Goal: Information Seeking & Learning: Understand process/instructions

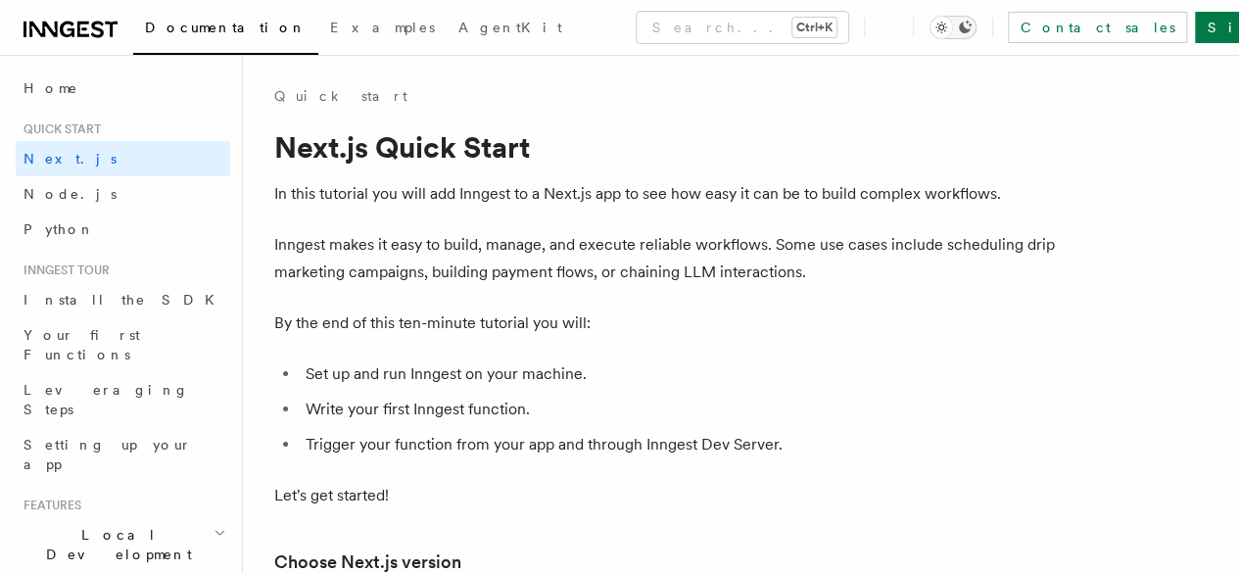
click at [972, 30] on icon "Toggle dark mode" at bounding box center [965, 27] width 13 height 13
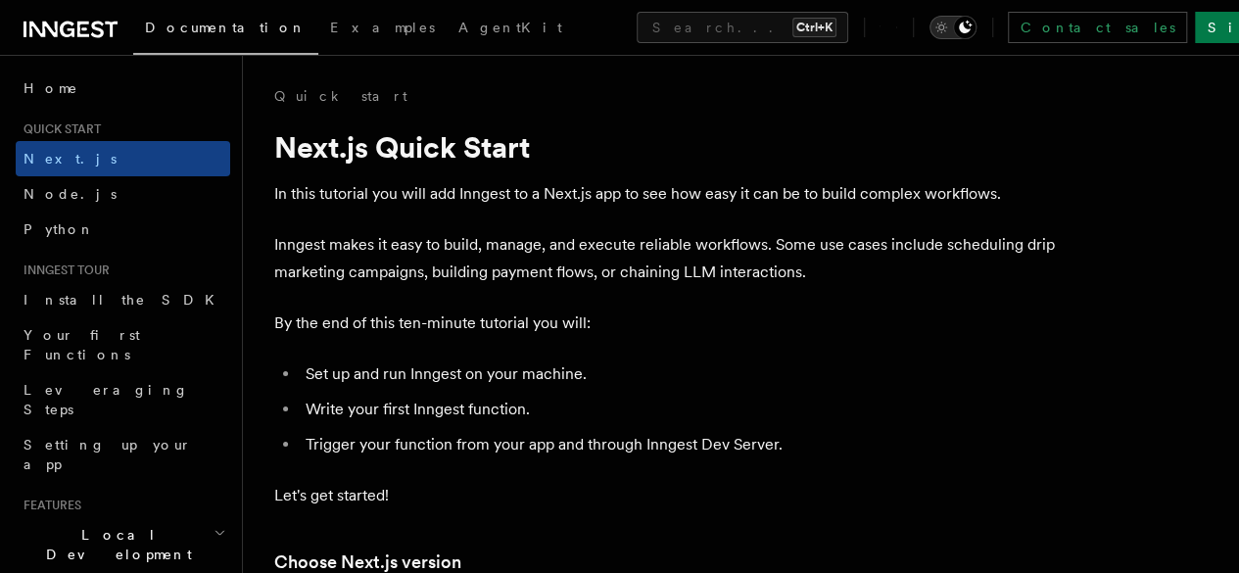
click at [972, 30] on icon "Toggle dark mode" at bounding box center [965, 27] width 13 height 13
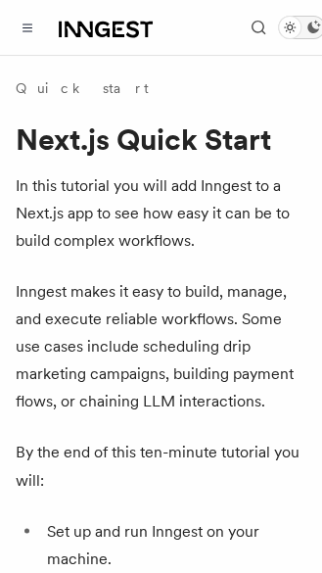
click at [289, 23] on icon "Toggle dark mode" at bounding box center [290, 28] width 11 height 11
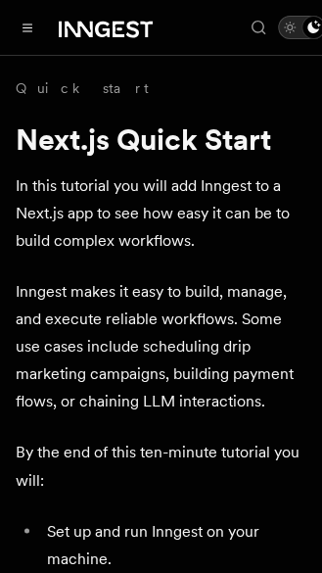
click at [289, 23] on icon "Toggle dark mode" at bounding box center [290, 28] width 11 height 11
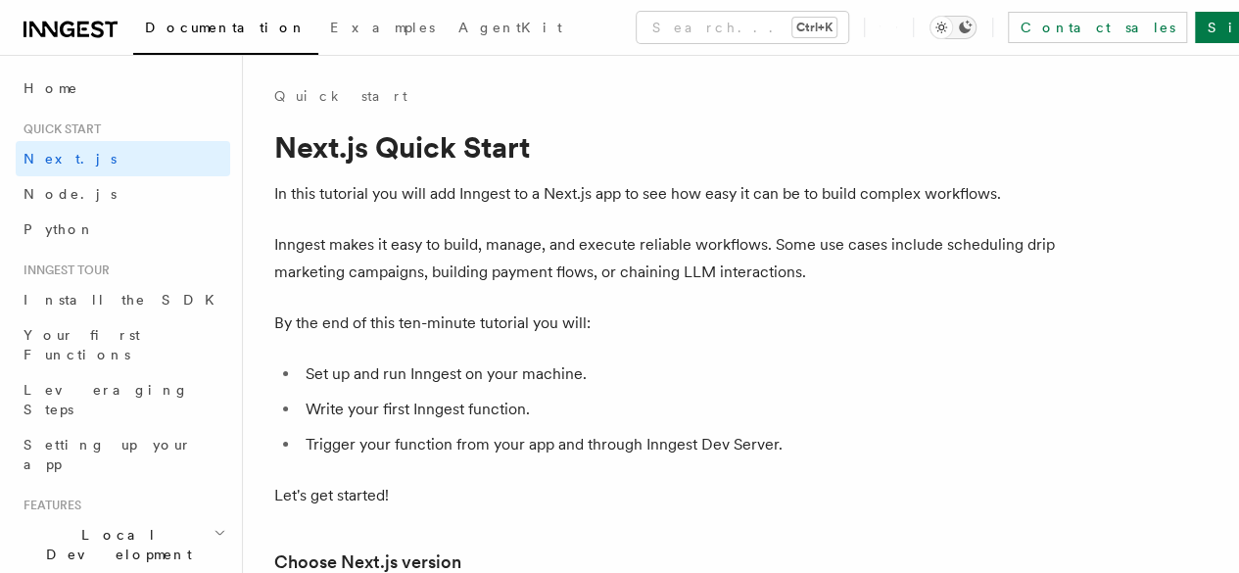
click at [977, 36] on button "Toggle dark mode" at bounding box center [953, 28] width 47 height 24
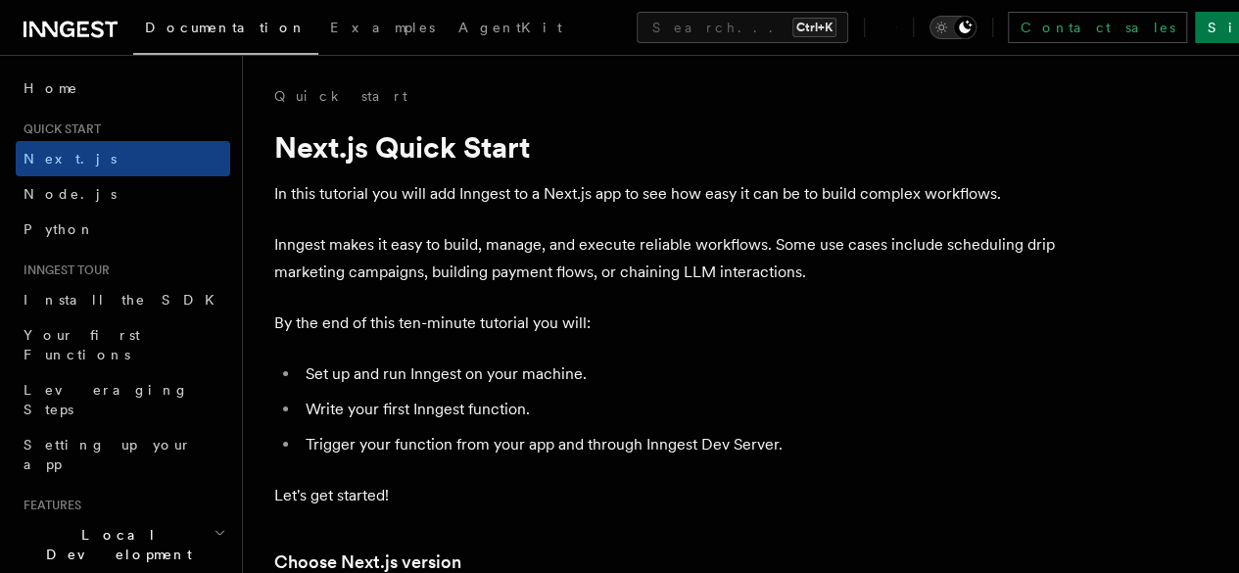
click at [977, 36] on div "Toggle dark mode" at bounding box center [965, 28] width 24 height 24
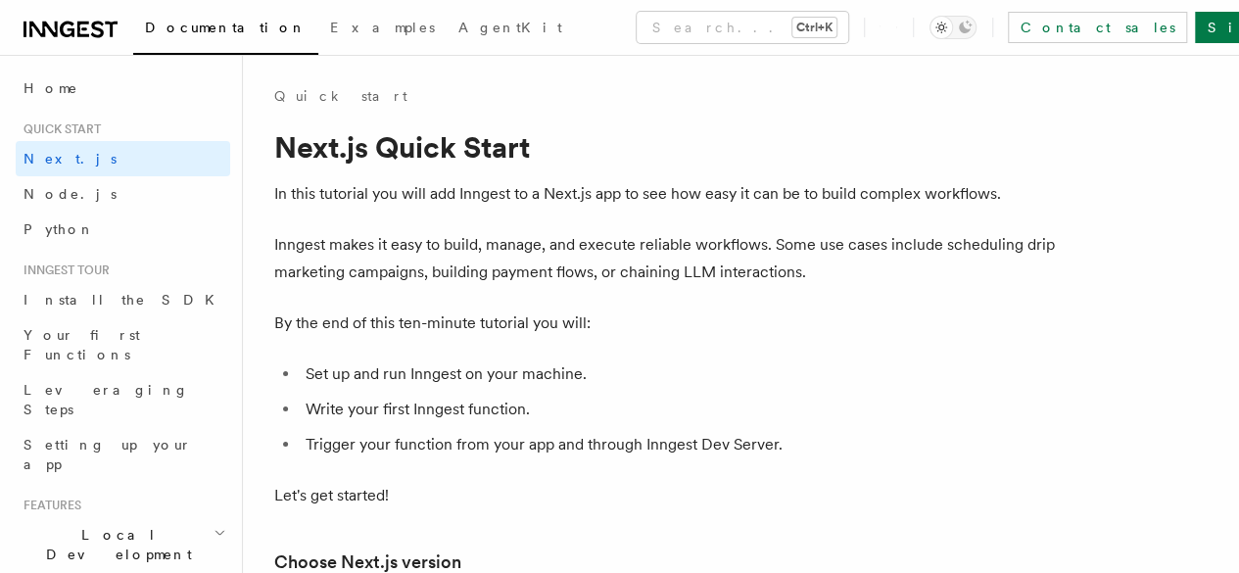
click at [217, 23] on span "Documentation" at bounding box center [226, 28] width 162 height 16
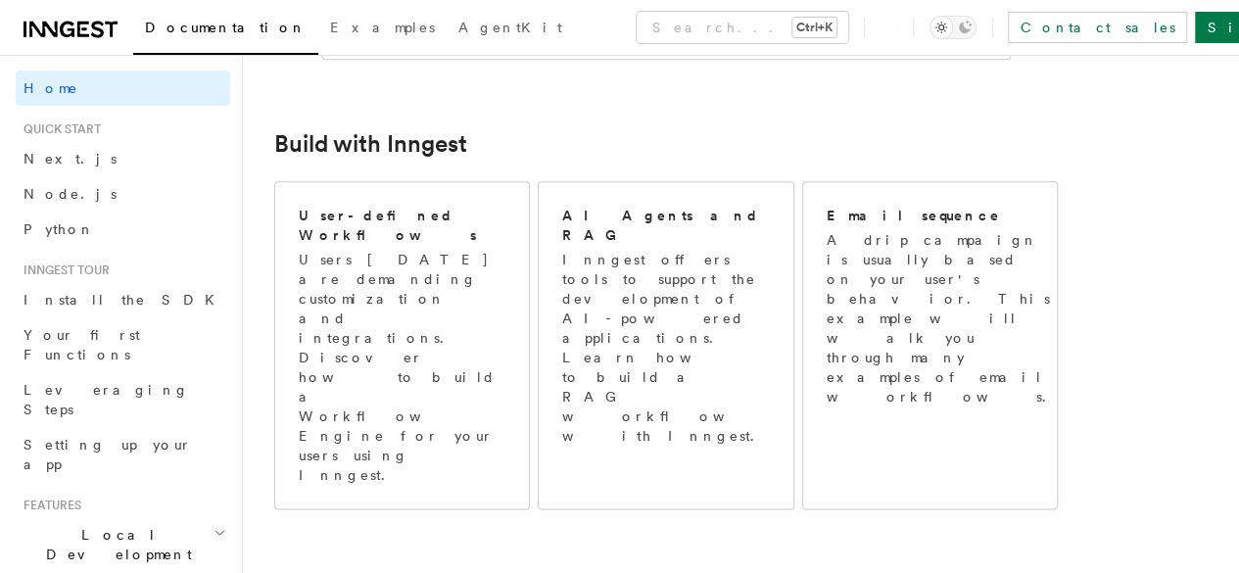
scroll to position [1067, 0]
click at [71, 154] on link "Next.js" at bounding box center [123, 158] width 215 height 35
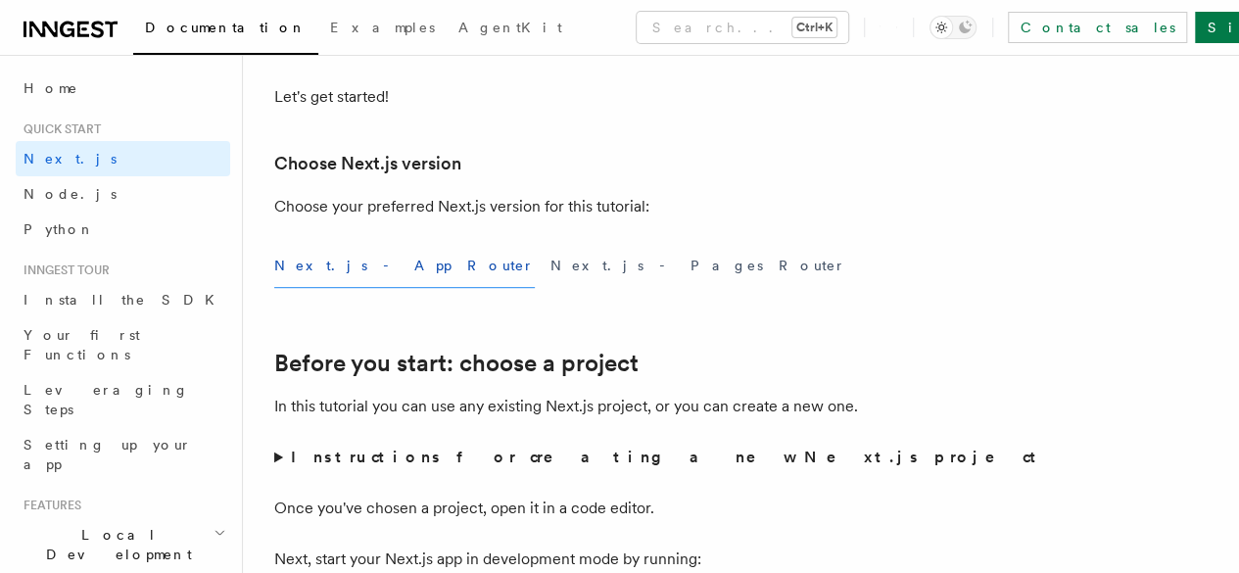
scroll to position [400, 0]
